Goal: Register for event/course

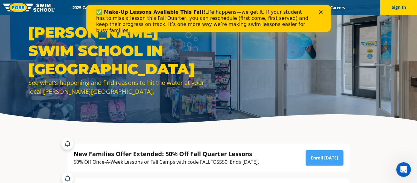
click at [322, 11] on div "Close" at bounding box center [322, 12] width 6 height 4
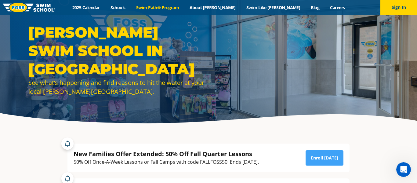
click at [168, 9] on link "Swim Path® Program" at bounding box center [157, 8] width 53 height 6
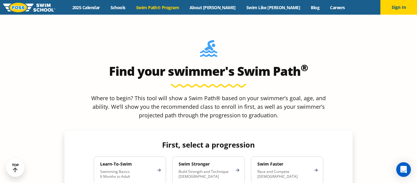
scroll to position [500, 0]
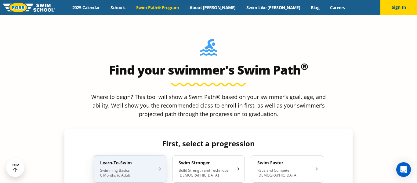
click at [111, 160] on h4 "Learn-To-Swim" at bounding box center [126, 162] width 53 height 5
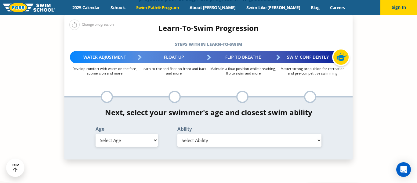
scroll to position [615, 0]
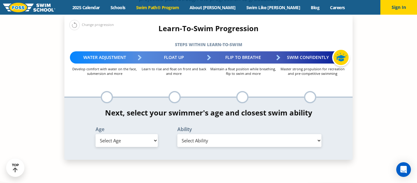
click at [124, 134] on select "Select Age [DEMOGRAPHIC_DATA] months - 1 year 1 year 2 years 3 years 4 years 5 …" at bounding box center [126, 140] width 62 height 13
select select "7-years"
click at [95, 134] on select "Select Age [DEMOGRAPHIC_DATA] months - 1 year 1 year 2 years 3 years 4 years 5 …" at bounding box center [126, 140] width 62 height 13
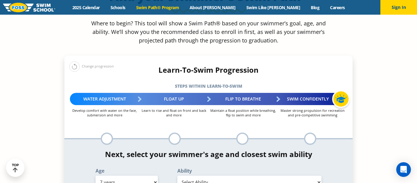
scroll to position [573, 0]
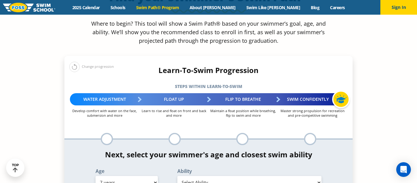
click at [208, 176] on select "Select Ability First in-water experience When in the water, reliant on a life j…" at bounding box center [249, 182] width 144 height 13
select select "7-years-when-in-the-water-reliant-on-a-life-jacket-or-floatation-device"
click at [177, 176] on select "Select Ability First in-water experience When in the water, reliant on a life j…" at bounding box center [249, 182] width 144 height 13
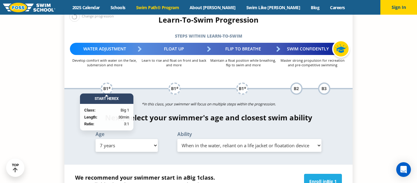
scroll to position [648, 0]
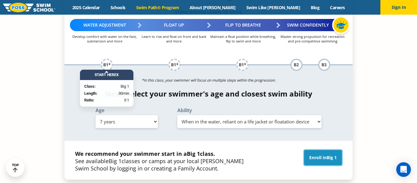
click at [323, 150] on link "Enroll in Big 1" at bounding box center [323, 157] width 38 height 15
